Goal: Transaction & Acquisition: Purchase product/service

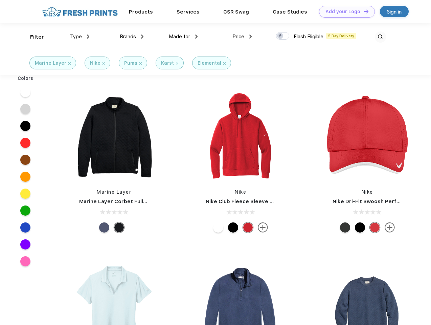
click at [345, 12] on link "Add your Logo Design Tool" at bounding box center [347, 12] width 56 height 12
click at [0, 0] on div "Design Tool" at bounding box center [0, 0] width 0 height 0
click at [363, 11] on link "Add your Logo Design Tool" at bounding box center [347, 12] width 56 height 12
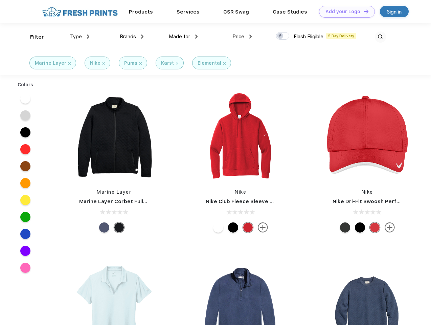
click at [32, 37] on div "Filter" at bounding box center [37, 37] width 14 height 8
click at [80, 37] on span "Type" at bounding box center [76, 37] width 12 height 6
click at [132, 37] on span "Brands" at bounding box center [128, 37] width 16 height 6
click at [183, 37] on span "Made for" at bounding box center [179, 37] width 21 height 6
click at [242, 37] on span "Price" at bounding box center [239, 37] width 12 height 6
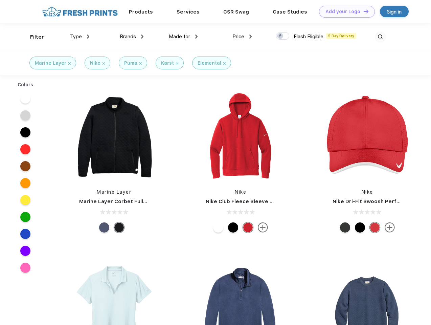
click at [283, 36] on div at bounding box center [282, 35] width 13 height 7
click at [281, 36] on input "checkbox" at bounding box center [278, 34] width 4 height 4
click at [380, 37] on img at bounding box center [380, 36] width 11 height 11
